Goal: Task Accomplishment & Management: Use online tool/utility

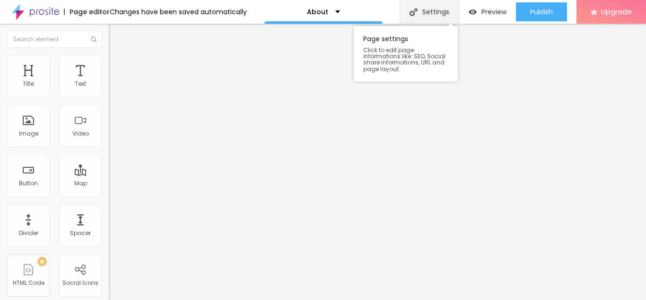
click at [403, 10] on div "Settings" at bounding box center [429, 12] width 59 height 24
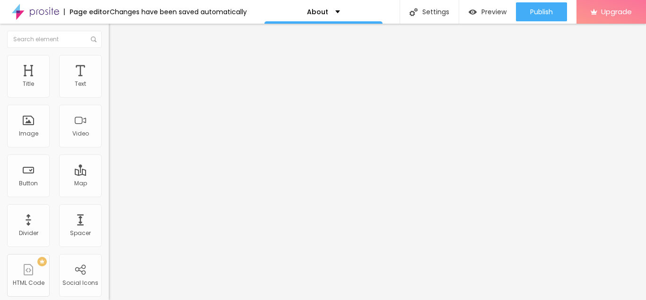
click at [109, 60] on ul "Content Style Advanced" at bounding box center [163, 59] width 109 height 28
click at [109, 62] on li "Style" at bounding box center [163, 59] width 109 height 9
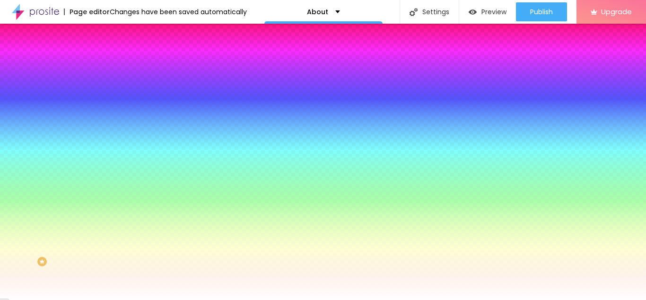
click at [109, 64] on li "Advanced" at bounding box center [163, 68] width 109 height 9
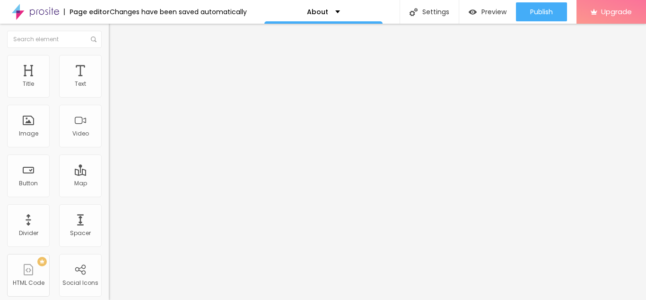
click at [109, 55] on li "Content" at bounding box center [163, 49] width 109 height 9
click at [116, 37] on img "button" at bounding box center [120, 35] width 8 height 8
click at [109, 81] on span "Add image" at bounding box center [128, 77] width 39 height 8
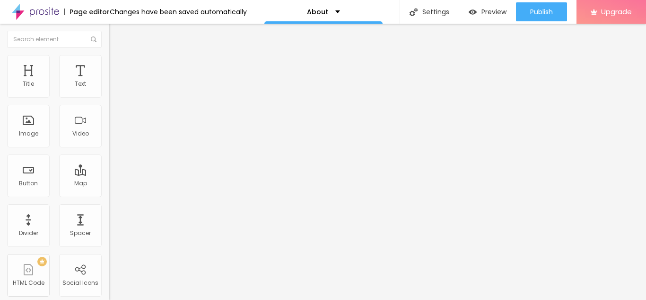
click at [35, 137] on div "Image" at bounding box center [28, 133] width 19 height 7
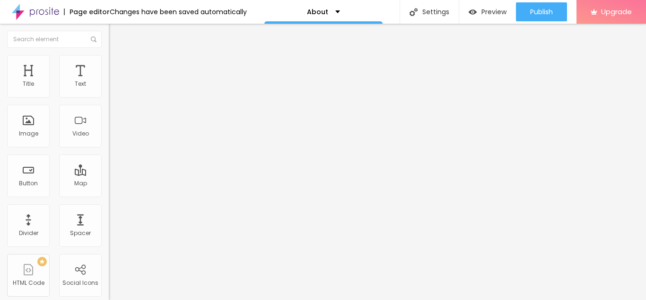
click at [109, 81] on span "Add image" at bounding box center [128, 77] width 39 height 8
click at [75, 84] on div "Text" at bounding box center [80, 83] width 11 height 7
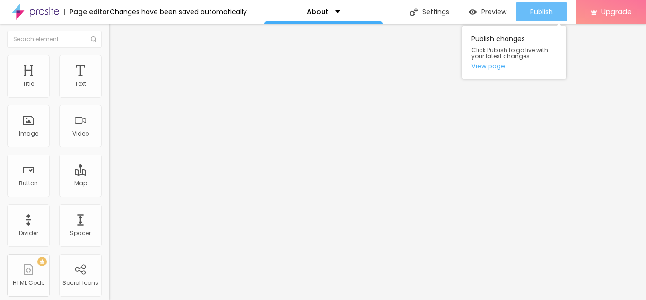
click at [533, 15] on span "Publish" at bounding box center [541, 12] width 23 height 8
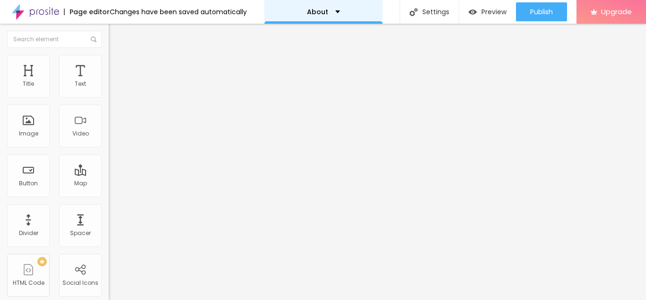
click at [333, 12] on div "About" at bounding box center [323, 12] width 33 height 7
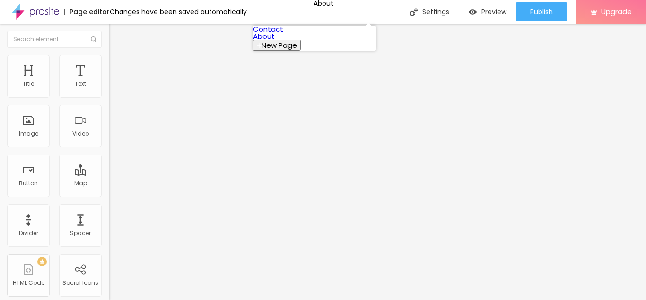
click at [283, 34] on link "Contact" at bounding box center [268, 29] width 30 height 10
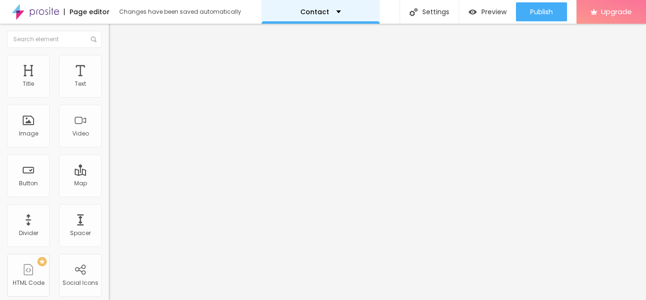
click at [318, 15] on div "Contact" at bounding box center [321, 12] width 118 height 24
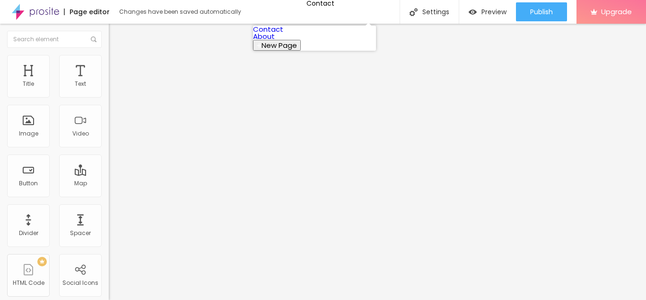
click at [297, 50] on span "New Page" at bounding box center [279, 45] width 35 height 10
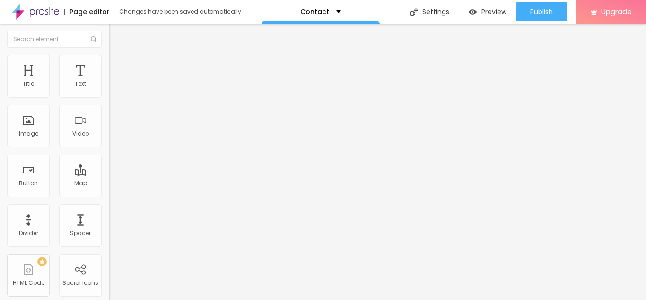
type input "Blog"
click at [312, 11] on p "Blog" at bounding box center [315, 12] width 16 height 7
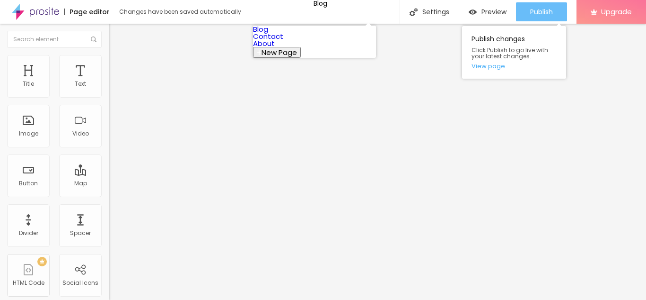
click at [530, 6] on div "Publish" at bounding box center [541, 11] width 23 height 19
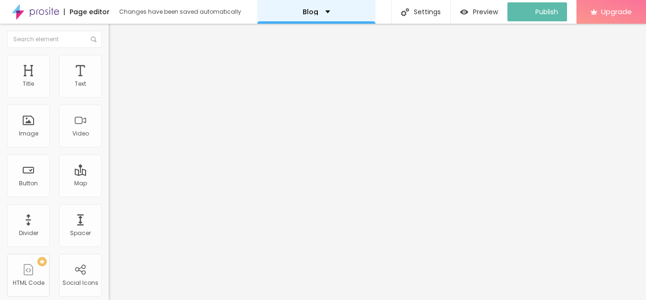
click at [337, 18] on div "Blog" at bounding box center [316, 12] width 118 height 24
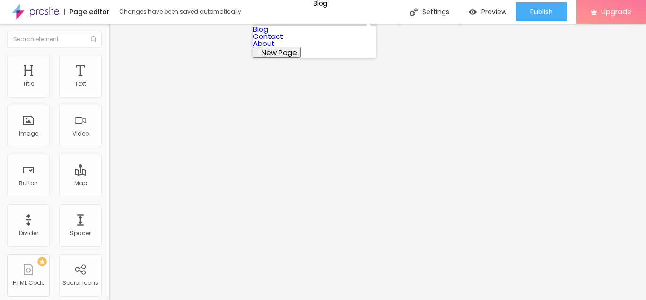
click at [283, 41] on link "Contact" at bounding box center [268, 36] width 30 height 10
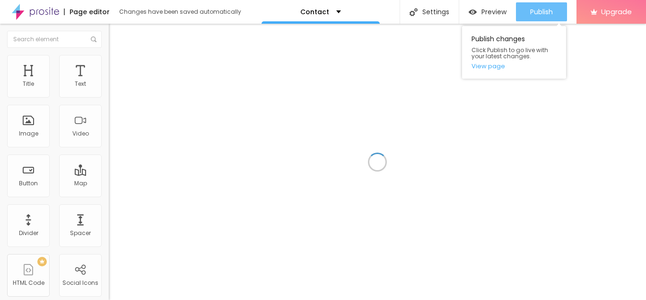
click at [532, 14] on span "Publish" at bounding box center [541, 12] width 23 height 8
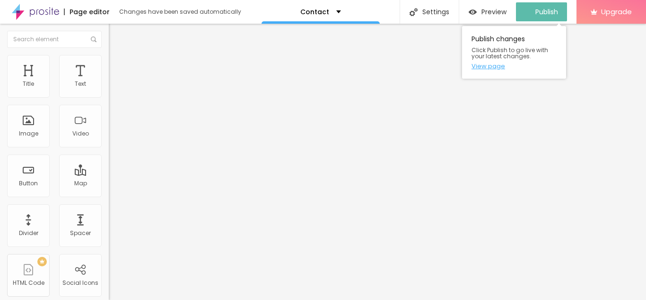
click at [489, 67] on link "View page" at bounding box center [514, 66] width 85 height 6
